Goal: Information Seeking & Learning: Learn about a topic

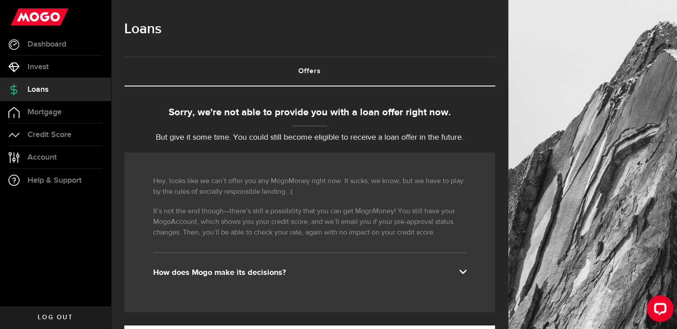
click at [466, 268] on span at bounding box center [462, 271] width 7 height 7
click at [466, 270] on span at bounding box center [462, 271] width 7 height 7
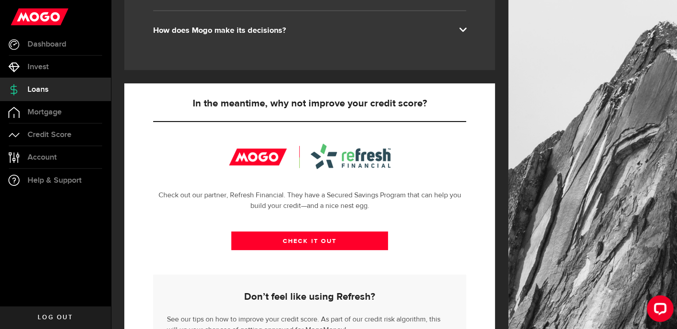
scroll to position [222, 0]
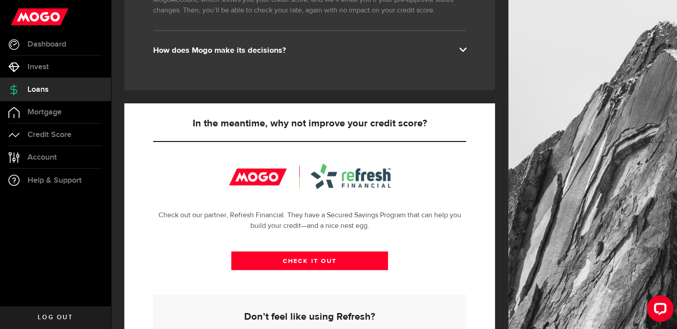
click at [252, 177] on div at bounding box center [310, 176] width 162 height 25
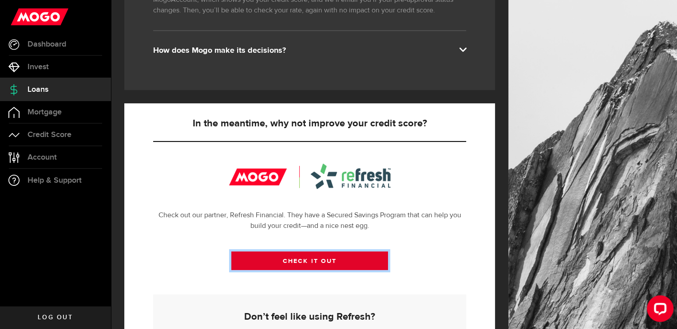
click at [304, 262] on link "CHECK IT OUT" at bounding box center [309, 261] width 157 height 19
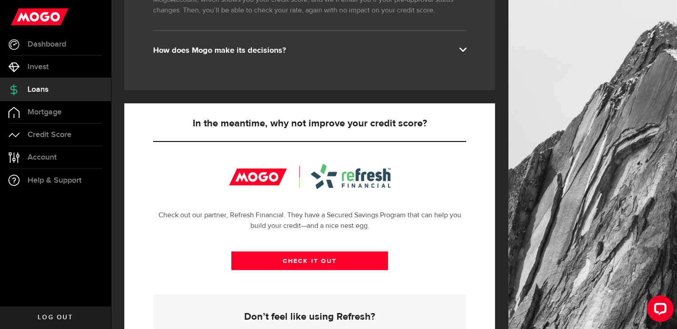
click at [43, 10] on use at bounding box center [40, 16] width 58 height 17
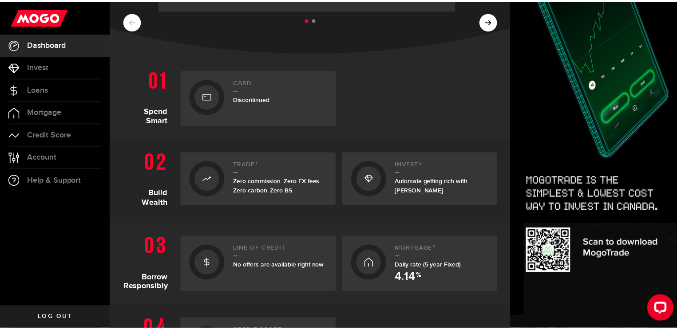
scroll to position [146, 0]
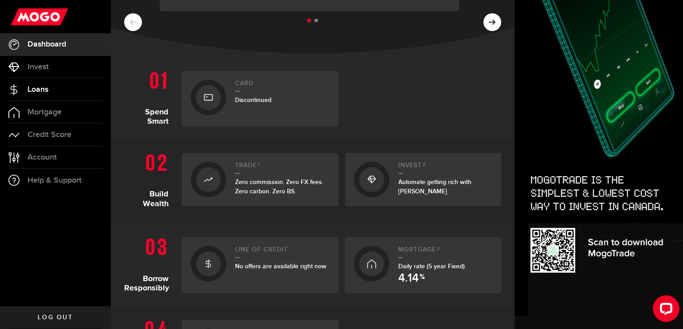
click at [37, 88] on span "Loans" at bounding box center [38, 90] width 21 height 8
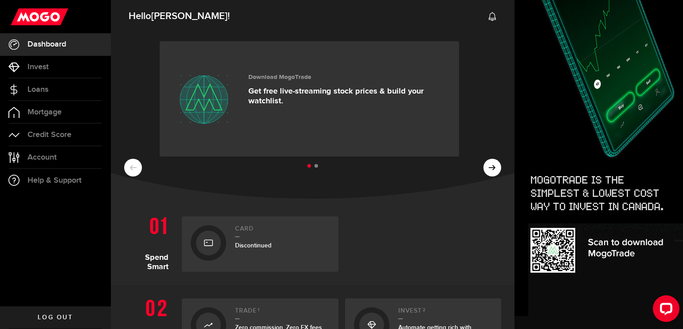
click at [557, 245] on img at bounding box center [599, 101] width 169 height 455
click at [551, 250] on img at bounding box center [599, 101] width 169 height 455
click at [550, 257] on img at bounding box center [599, 101] width 169 height 455
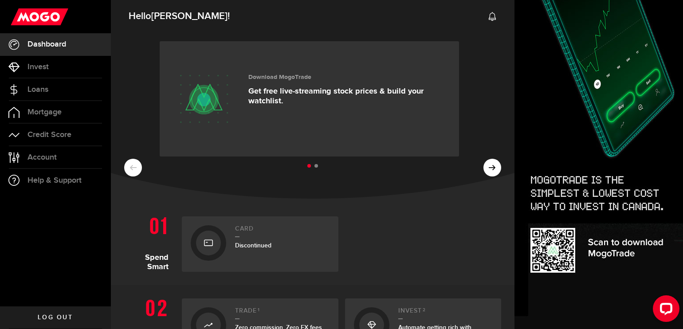
click at [550, 255] on img at bounding box center [599, 101] width 169 height 455
click at [217, 102] on icon at bounding box center [204, 97] width 36 height 26
click at [488, 14] on icon at bounding box center [492, 16] width 9 height 9
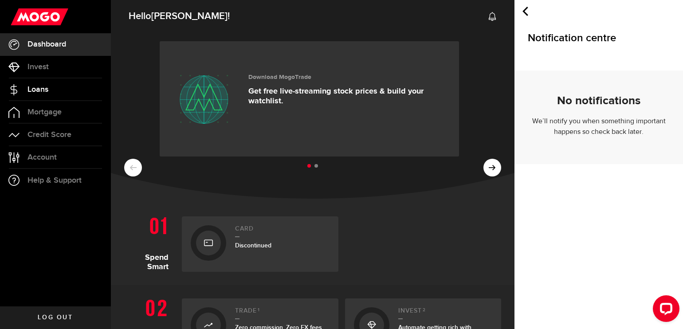
click at [46, 88] on span "Loans" at bounding box center [38, 90] width 21 height 8
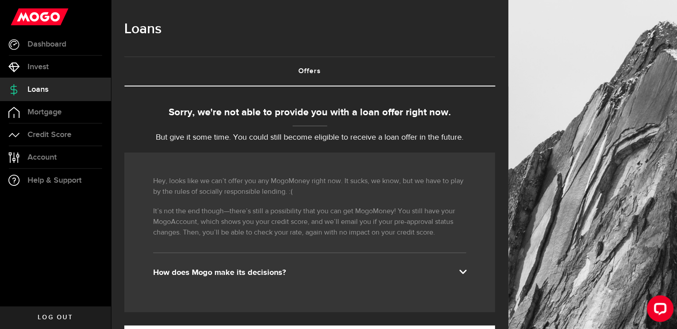
click at [466, 270] on span at bounding box center [462, 271] width 7 height 7
click at [204, 271] on div "How does Mogo make its decisions?" at bounding box center [309, 273] width 313 height 11
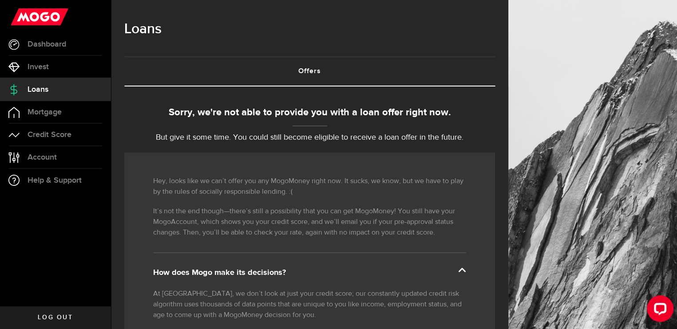
click at [37, 91] on span "Loans" at bounding box center [38, 90] width 21 height 8
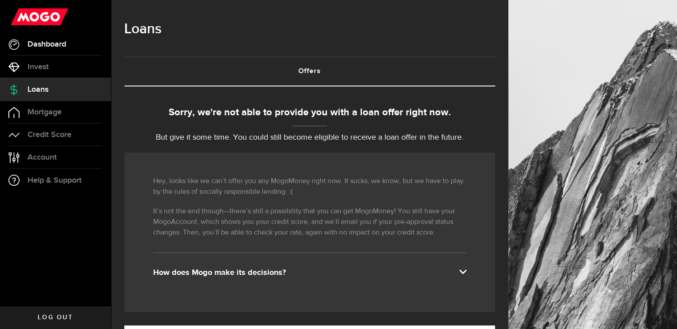
click at [43, 46] on span "Dashboard" at bounding box center [47, 44] width 39 height 8
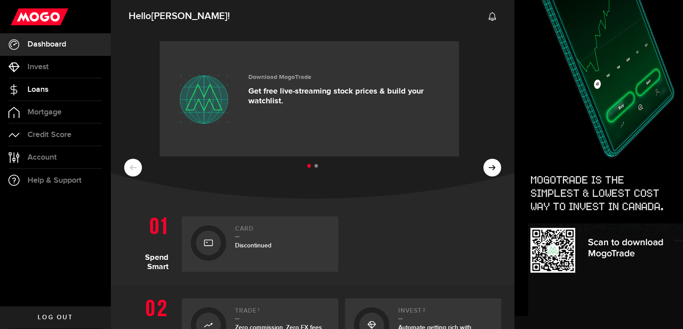
click at [43, 90] on span "Loans" at bounding box center [38, 90] width 21 height 8
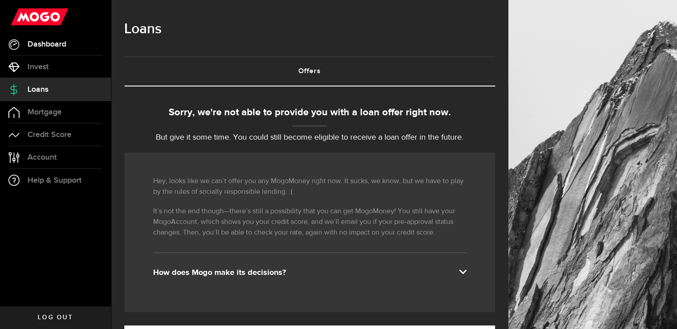
click at [53, 44] on span "Dashboard" at bounding box center [47, 44] width 39 height 8
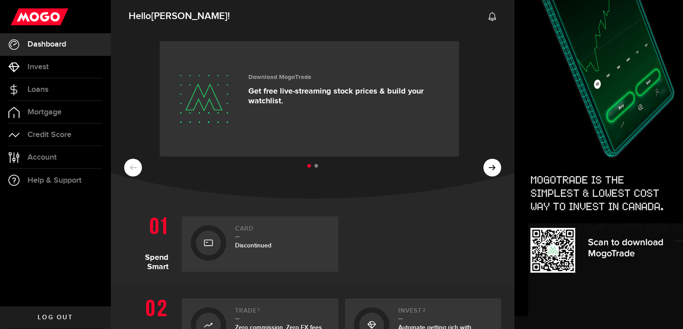
click at [64, 40] on span "Dashboard" at bounding box center [47, 44] width 39 height 8
click at [54, 41] on span "Dashboard" at bounding box center [47, 44] width 39 height 8
click at [37, 43] on span "Dashboard" at bounding box center [47, 44] width 39 height 8
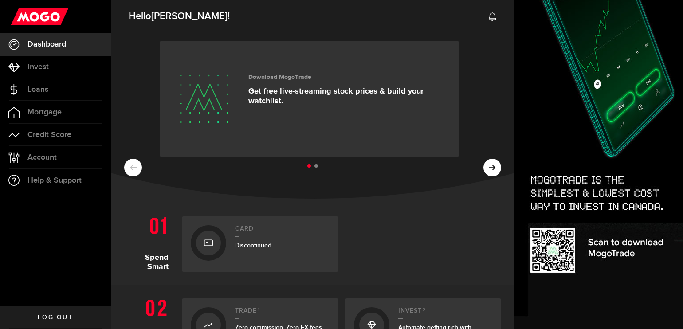
click at [37, 43] on span "Dashboard" at bounding box center [47, 44] width 39 height 8
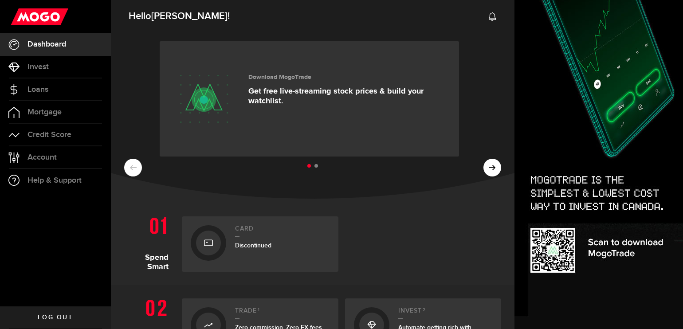
click at [37, 43] on span "Dashboard" at bounding box center [47, 44] width 39 height 8
click at [51, 42] on span "Dashboard" at bounding box center [47, 44] width 39 height 8
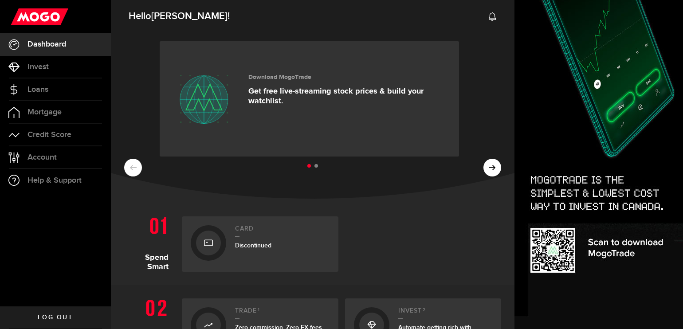
click at [51, 42] on span "Dashboard" at bounding box center [47, 44] width 39 height 8
click at [59, 42] on span "Dashboard" at bounding box center [47, 44] width 39 height 8
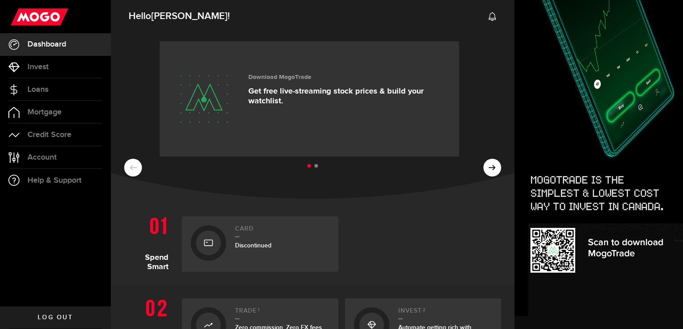
click at [59, 42] on span "Dashboard" at bounding box center [47, 44] width 39 height 8
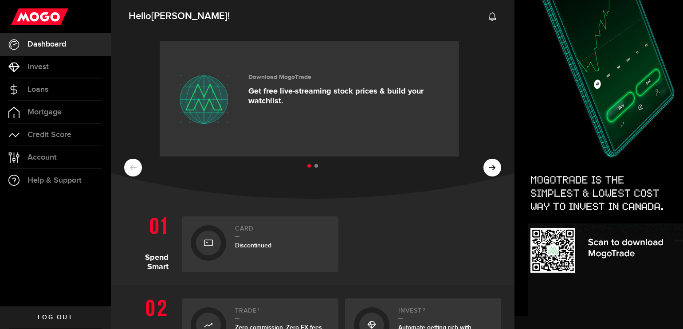
click at [17, 41] on icon at bounding box center [13, 44] width 11 height 11
click at [14, 43] on icon at bounding box center [13, 44] width 11 height 11
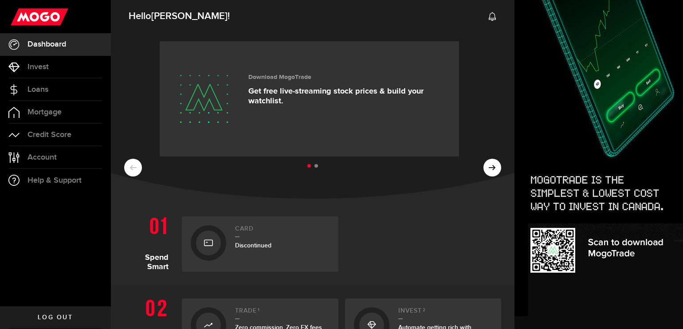
click at [14, 43] on icon at bounding box center [13, 44] width 11 height 11
click at [25, 41] on link "Dashboard" at bounding box center [55, 44] width 111 height 22
drag, startPoint x: 25, startPoint y: 41, endPoint x: 36, endPoint y: 40, distance: 10.7
click at [36, 40] on link "Dashboard" at bounding box center [55, 44] width 111 height 22
click at [36, 40] on span "Dashboard" at bounding box center [47, 44] width 39 height 8
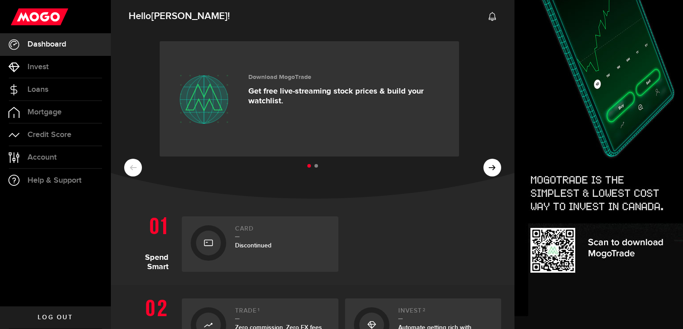
click at [36, 40] on span "Dashboard" at bounding box center [47, 44] width 39 height 8
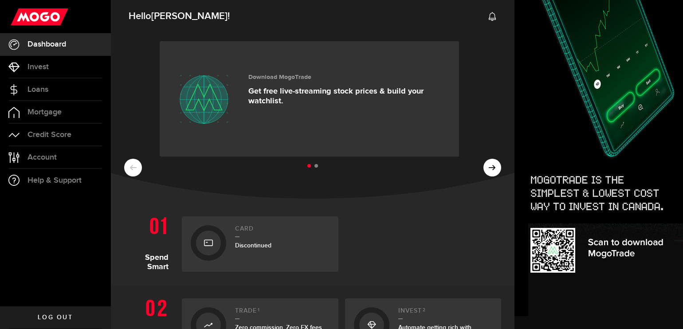
click at [36, 43] on span "Dashboard" at bounding box center [47, 44] width 39 height 8
click at [53, 42] on span "Dashboard" at bounding box center [47, 44] width 39 height 8
click at [38, 91] on span "Loans" at bounding box center [38, 90] width 21 height 8
